Goal: Browse casually: Explore the website without a specific task or goal

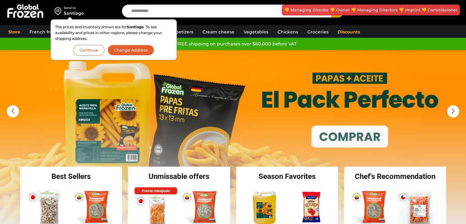
click at [93, 47] on button "Continue" at bounding box center [88, 50] width 31 height 11
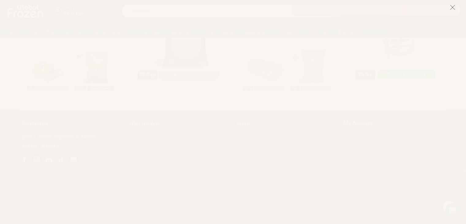
scroll to position [679, 0]
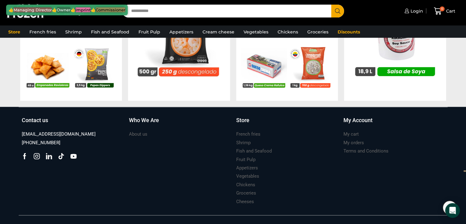
click at [48, 153] on icon at bounding box center [49, 156] width 6 height 6
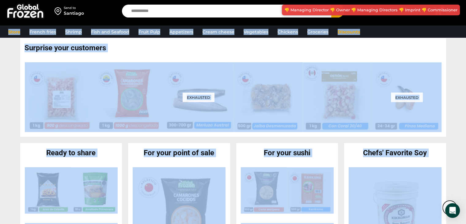
scroll to position [679, 0]
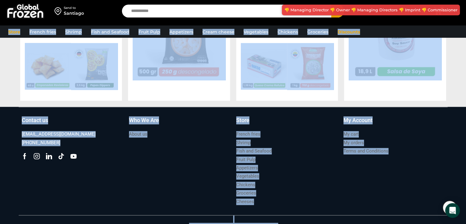
click at [194, 147] on div "Who We Are About us" at bounding box center [179, 161] width 107 height 90
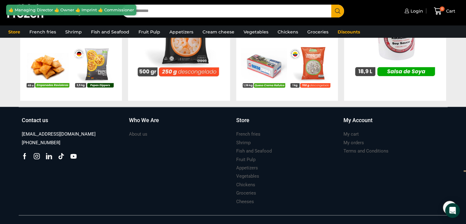
click at [50, 153] on icon at bounding box center [49, 156] width 6 height 6
